Goal: Task Accomplishment & Management: Use online tool/utility

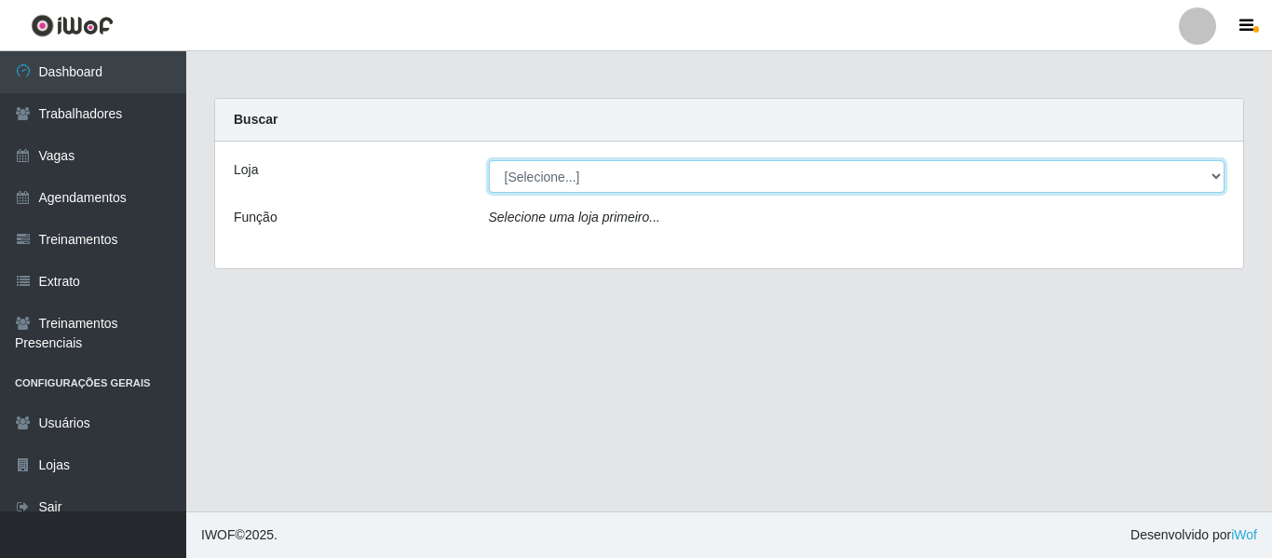
click at [604, 183] on select "[Selecione...] Varejão Supermercados" at bounding box center [857, 176] width 737 height 33
select select "237"
click at [489, 160] on select "[Selecione...] Varejão Supermercados" at bounding box center [857, 176] width 737 height 33
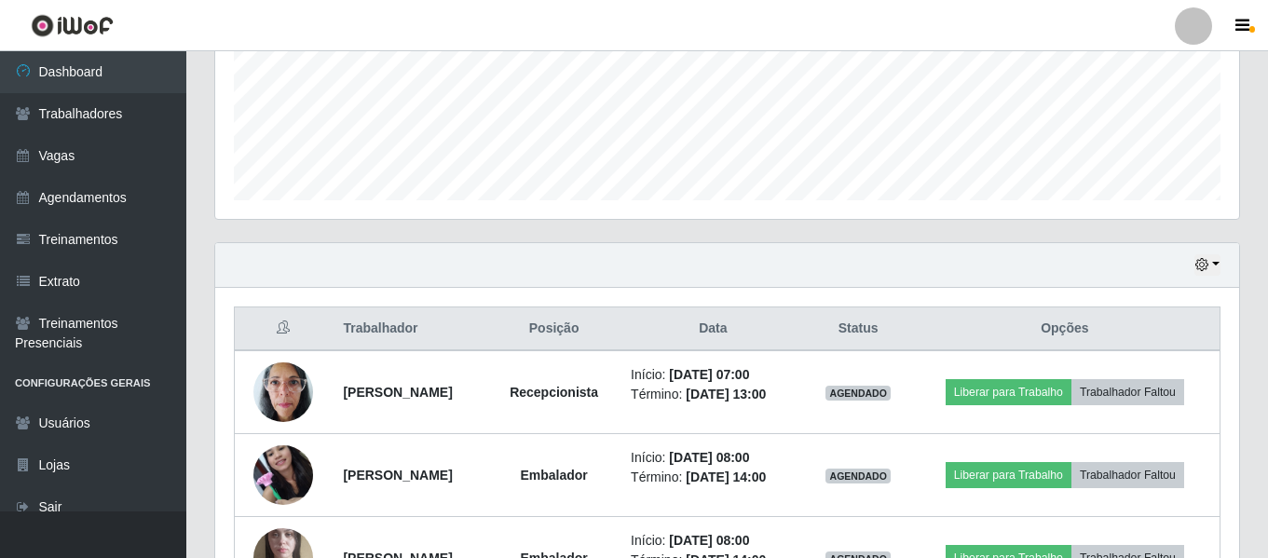
scroll to position [559, 0]
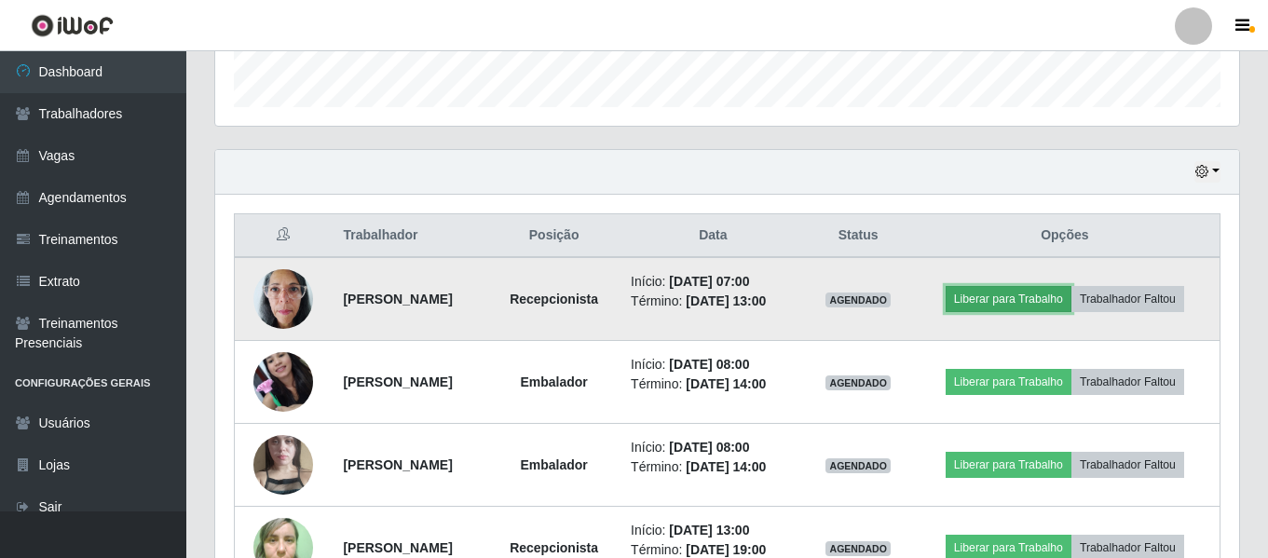
click at [1004, 303] on button "Liberar para Trabalho" at bounding box center [1008, 299] width 126 height 26
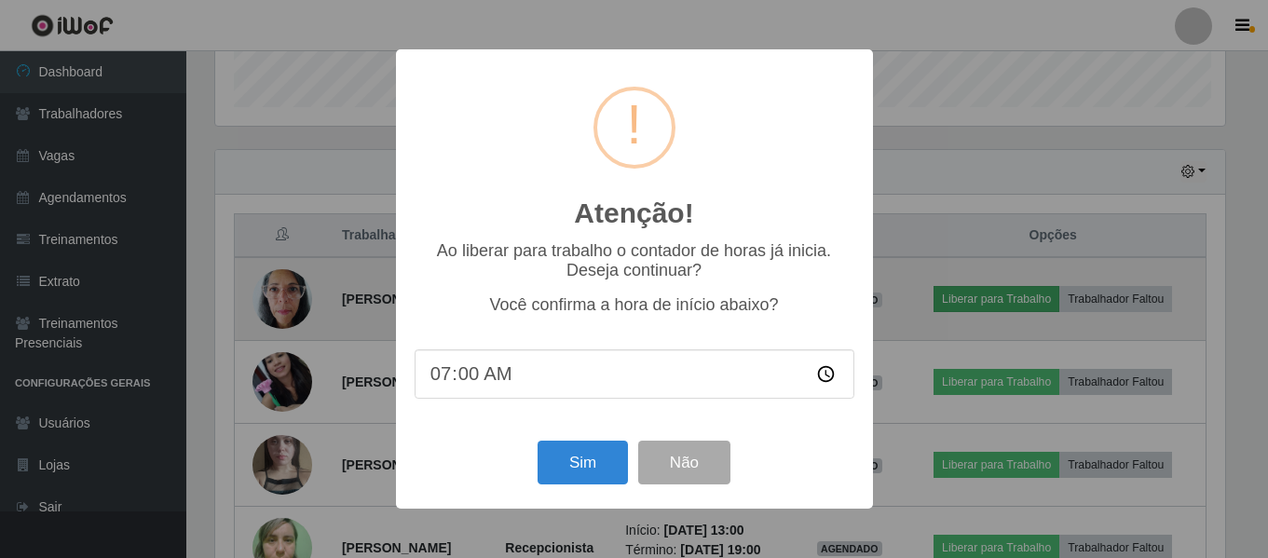
scroll to position [387, 1014]
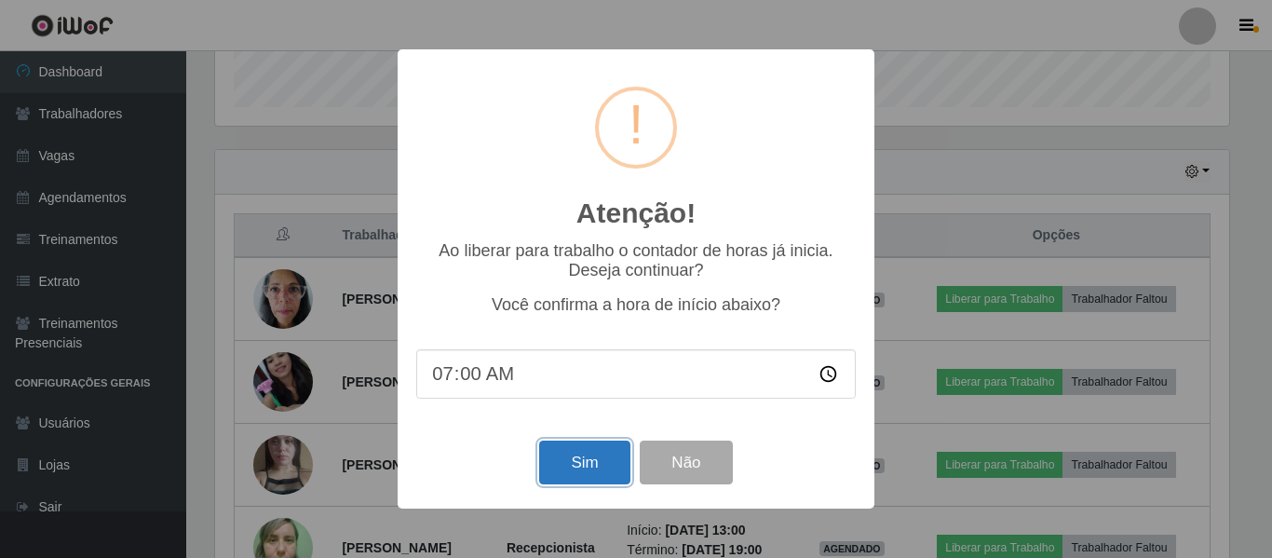
click at [565, 469] on button "Sim" at bounding box center [584, 463] width 90 height 44
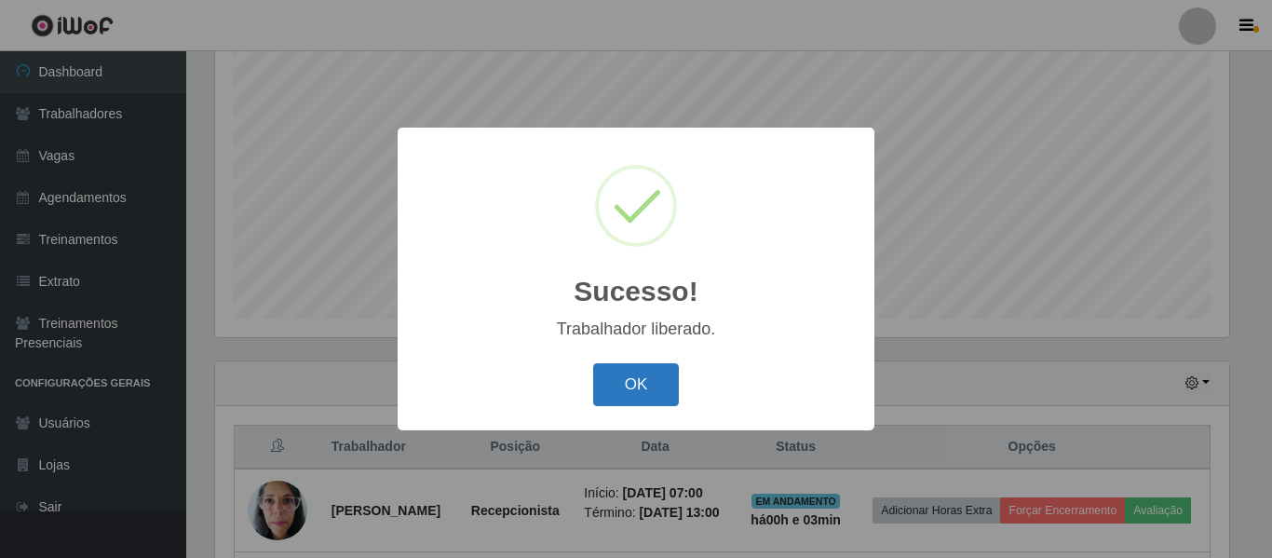
click at [647, 383] on button "OK" at bounding box center [636, 385] width 87 height 44
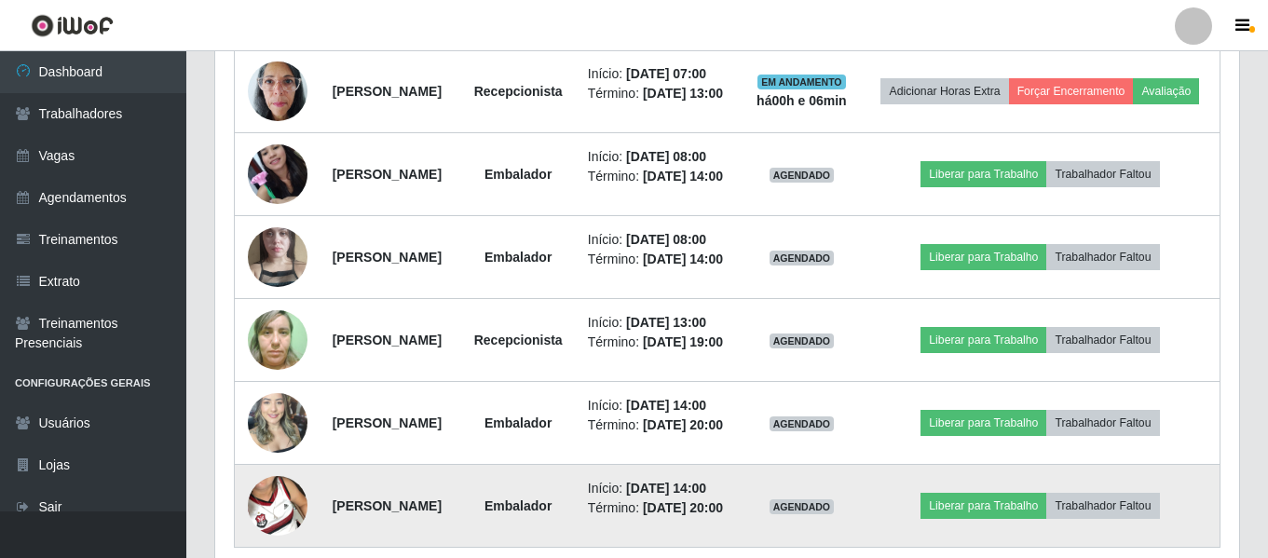
scroll to position [580, 0]
